Goal: Transaction & Acquisition: Purchase product/service

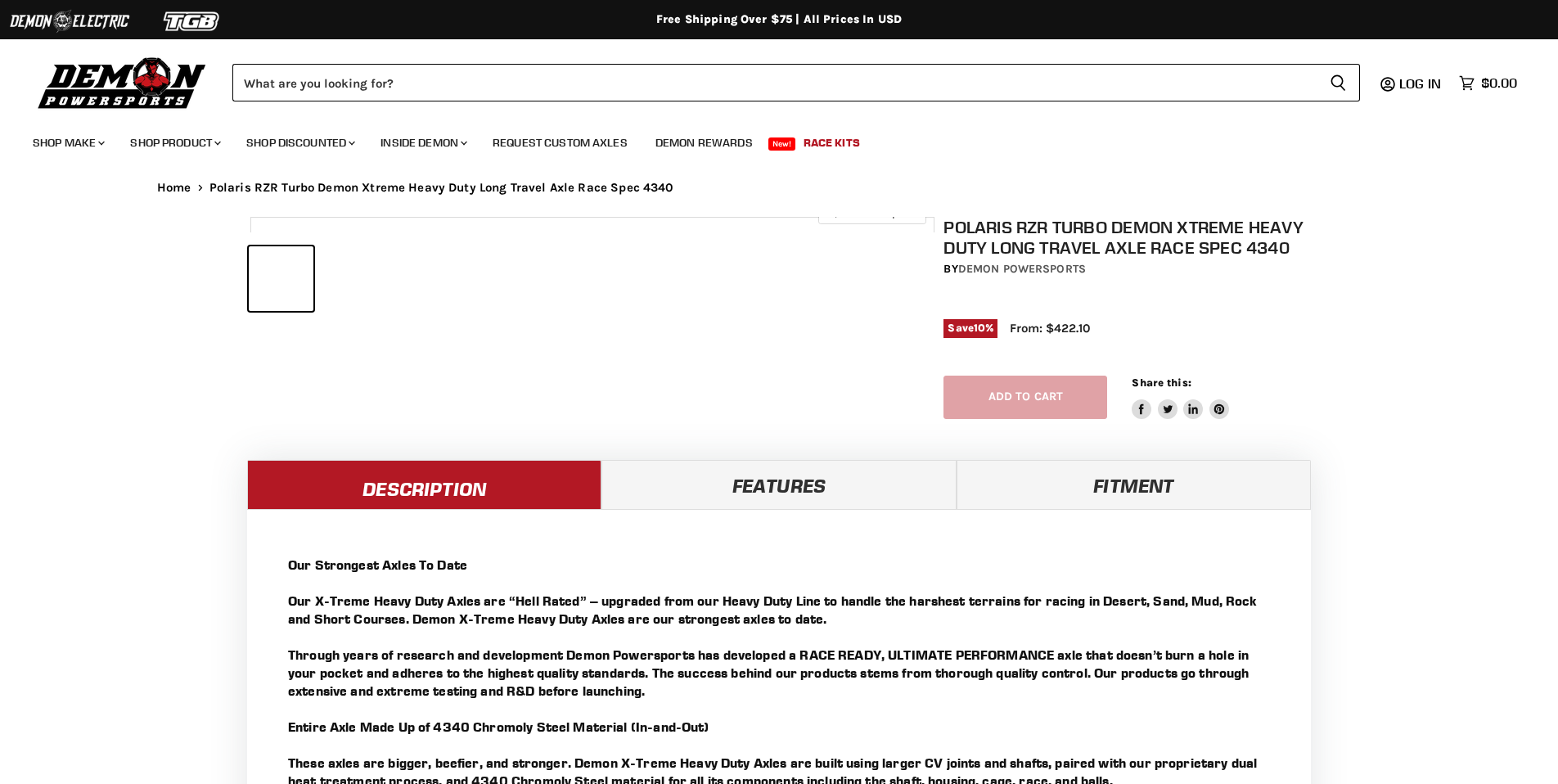
select select "******"
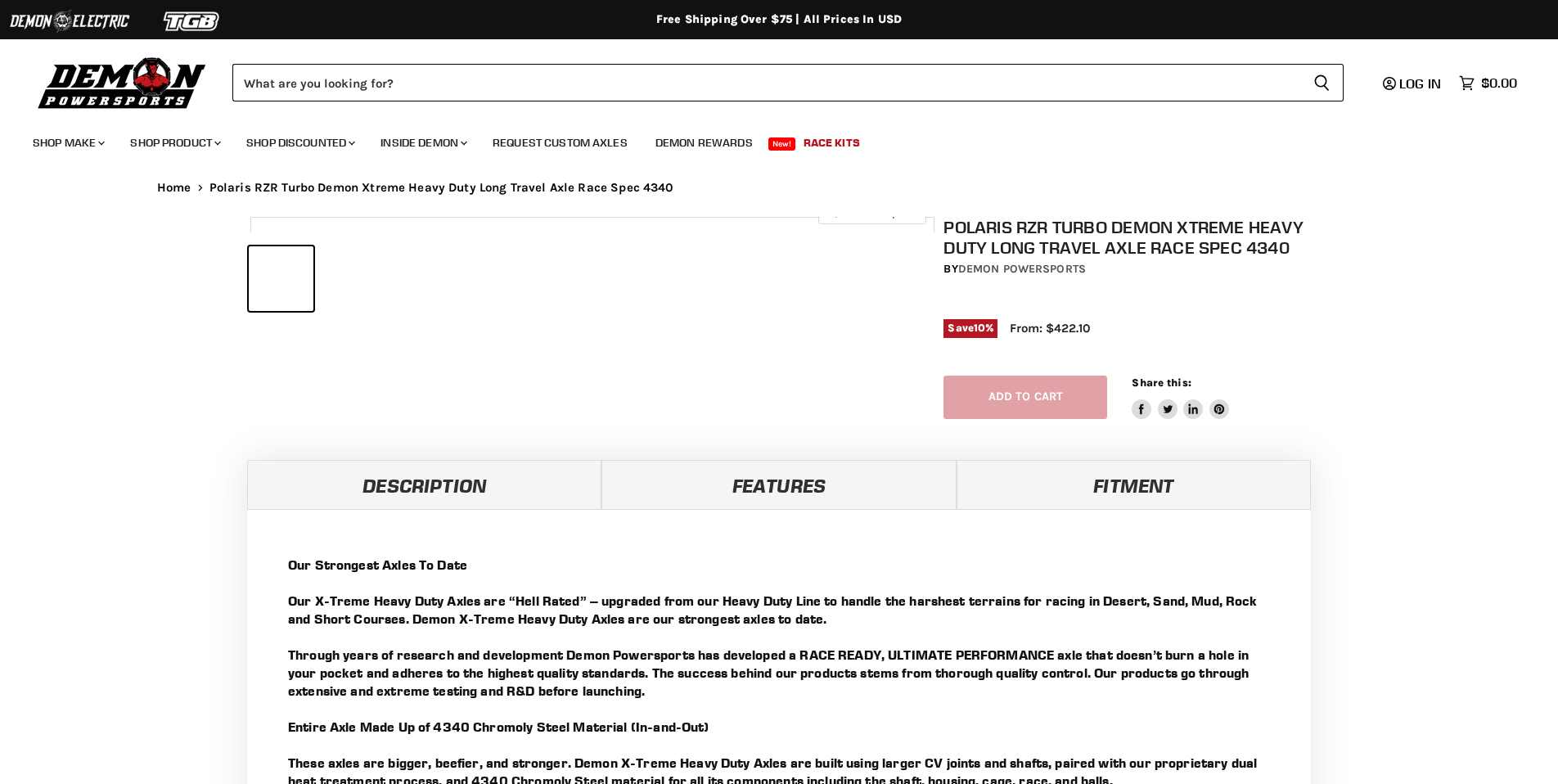
select select "******"
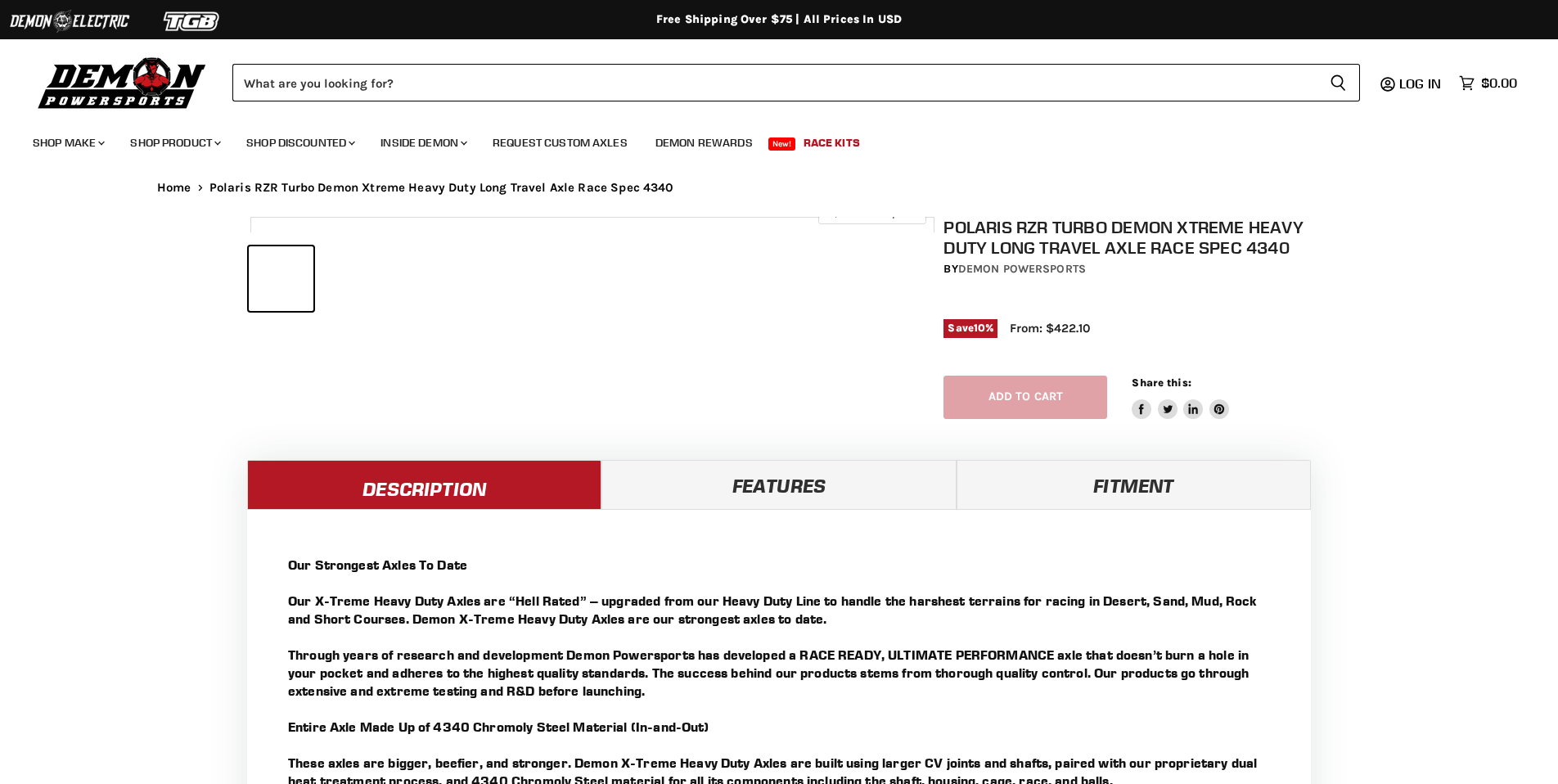
select select "******"
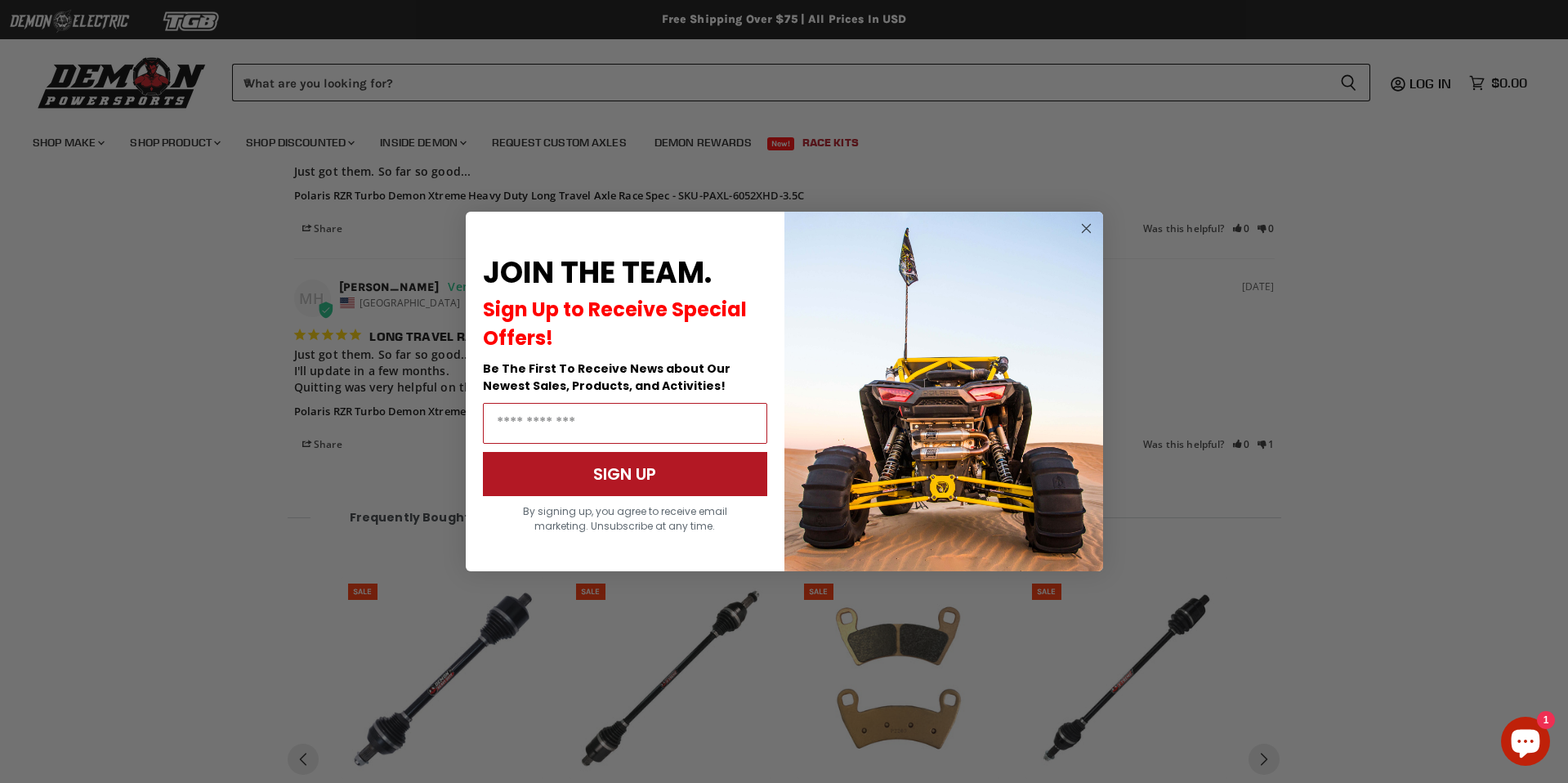
scroll to position [2153, 0]
